Goal: Transaction & Acquisition: Purchase product/service

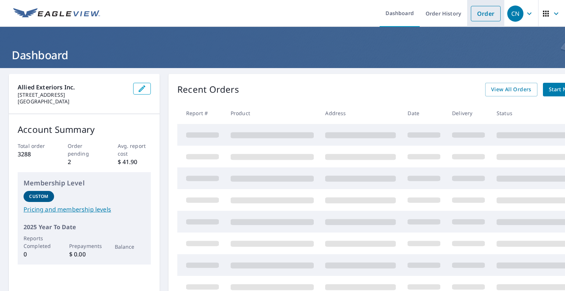
click at [487, 11] on link "Order" at bounding box center [486, 13] width 30 height 15
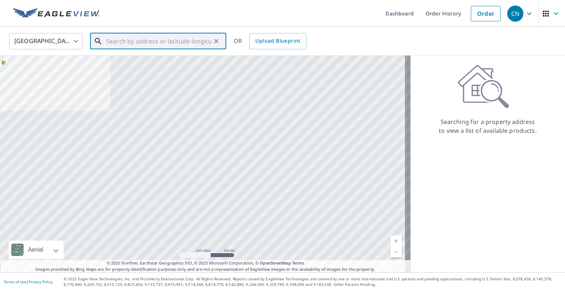
click at [154, 37] on input "text" at bounding box center [158, 41] width 105 height 21
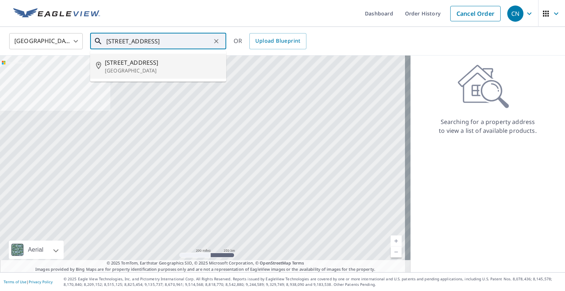
click at [142, 63] on span "[STREET_ADDRESS]" at bounding box center [162, 62] width 115 height 9
type input "[STREET_ADDRESS]"
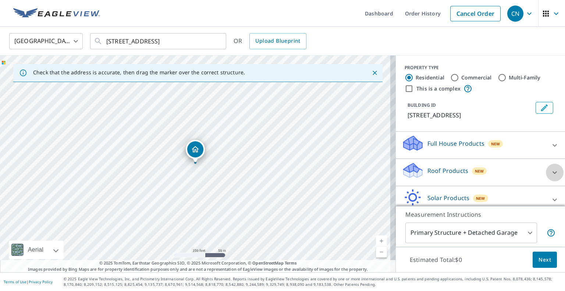
click at [550, 174] on icon at bounding box center [554, 172] width 9 height 9
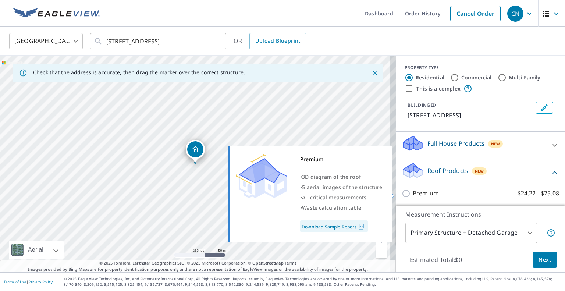
click at [412, 193] on p "Premium" at bounding box center [425, 193] width 26 height 9
click at [409, 193] on input "Premium $24.22 - $75.08" at bounding box center [406, 193] width 11 height 9
checkbox input "true"
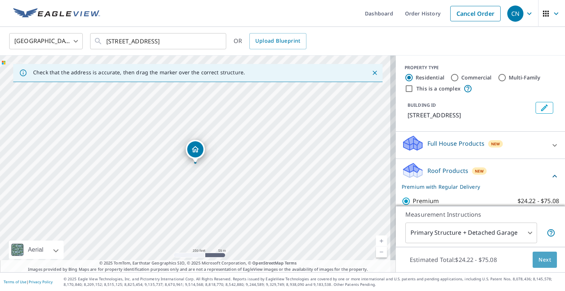
click at [538, 262] on span "Next" at bounding box center [544, 259] width 12 height 9
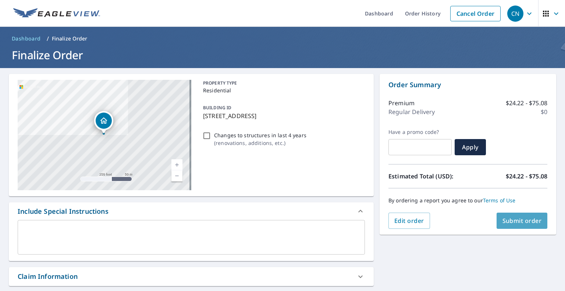
click at [502, 224] on span "Submit order" at bounding box center [521, 221] width 39 height 8
checkbox input "true"
